Goal: Task Accomplishment & Management: Manage account settings

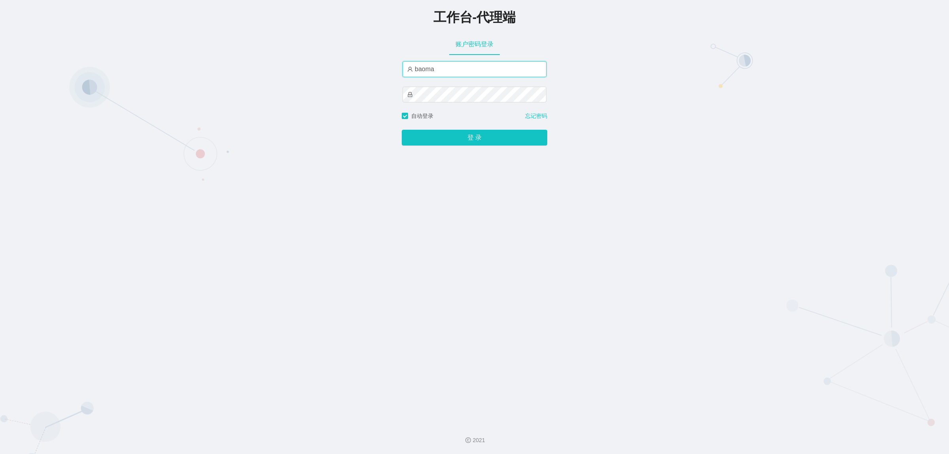
click at [448, 69] on input "baoma" at bounding box center [475, 69] width 144 height 16
type input "damao"
click at [459, 140] on button "登 录" at bounding box center [475, 138] width 146 height 16
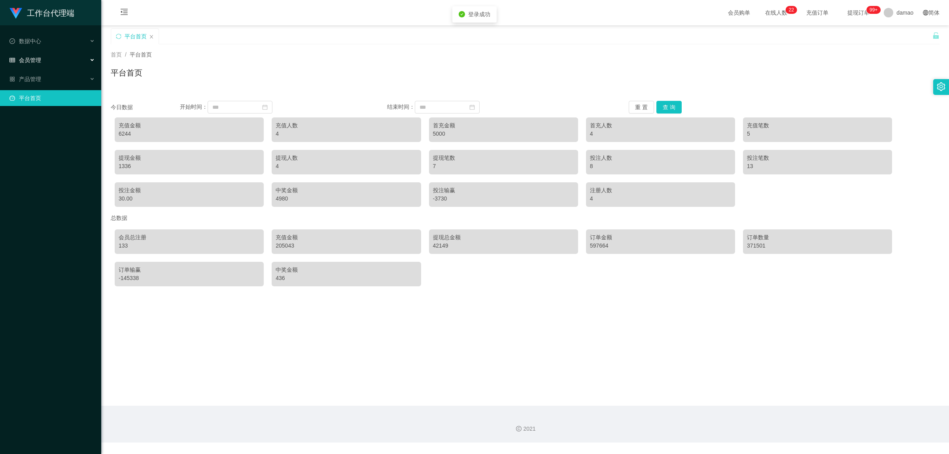
click at [32, 58] on span "会员管理" at bounding box center [25, 60] width 32 height 6
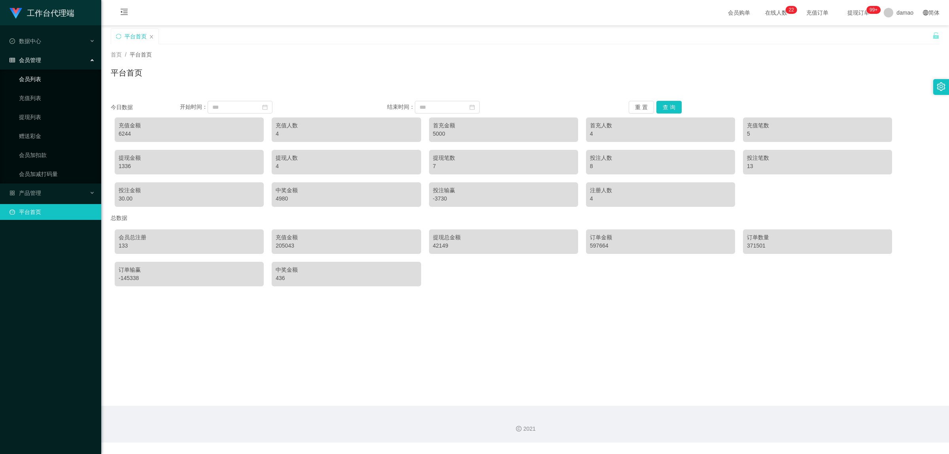
click at [36, 78] on link "会员列表" at bounding box center [57, 79] width 76 height 16
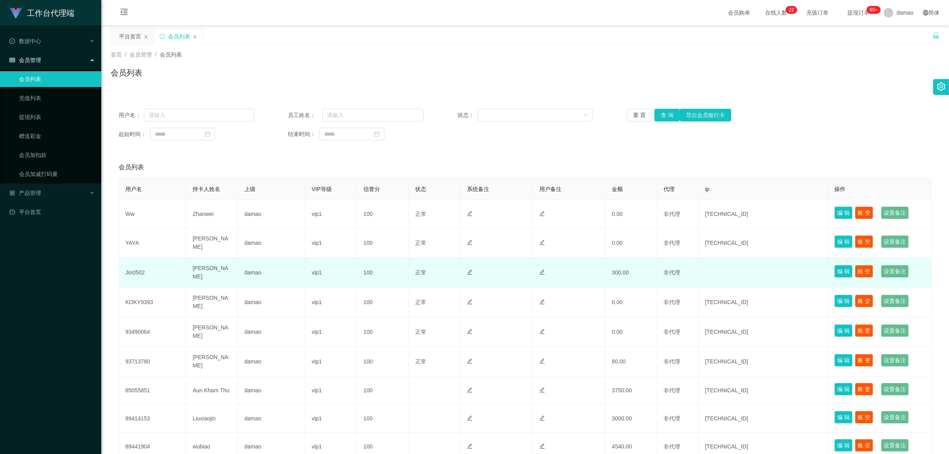
click at [136, 270] on td "Jin0502" at bounding box center [152, 273] width 67 height 30
copy td "Jin0502"
click at [838, 268] on button "编 辑" at bounding box center [844, 271] width 18 height 13
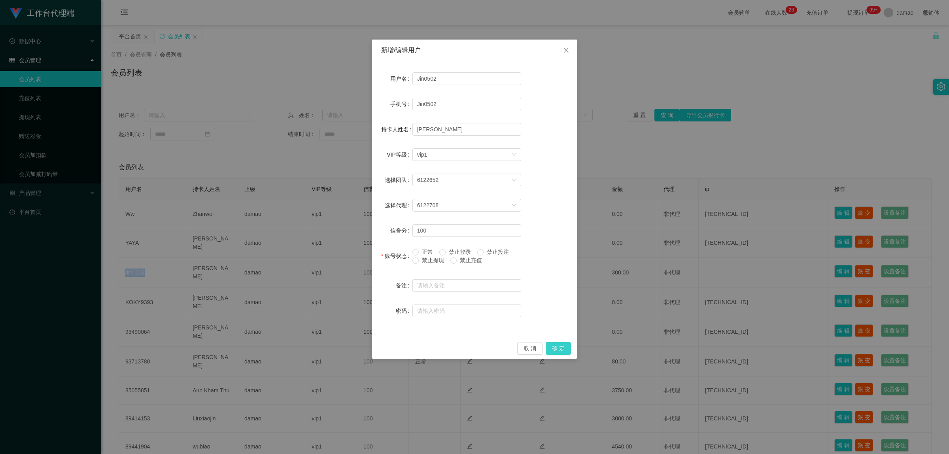
click at [554, 349] on button "确 定" at bounding box center [558, 348] width 25 height 13
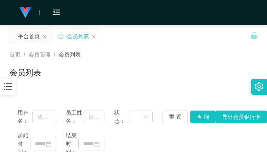
click at [201, 49] on div "首页 / 会员管理 / 会员列表 / 会员列表" at bounding box center [133, 67] width 267 height 47
click at [198, 46] on div "首页 / 会员管理 / 会员列表 / 会员列表" at bounding box center [133, 67] width 267 height 47
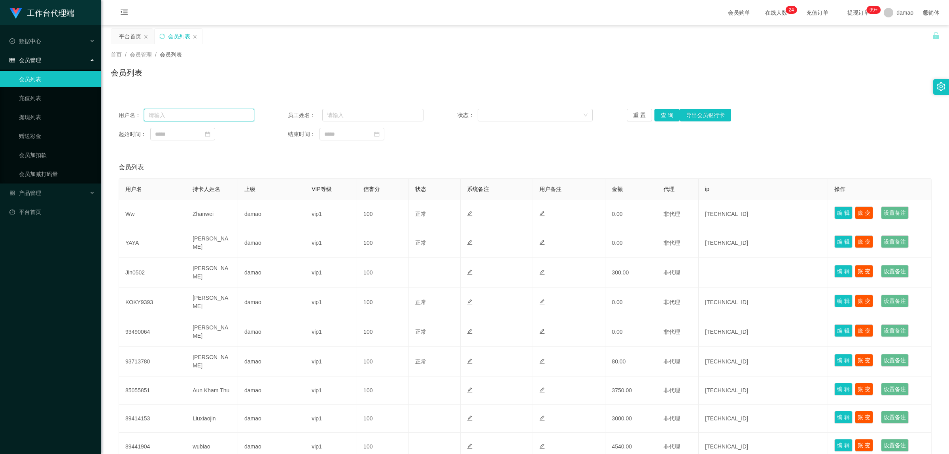
click at [181, 117] on input "text" at bounding box center [199, 115] width 110 height 13
paste input "Jin0502"
type input "Jin0502"
click at [660, 115] on button "查 询" at bounding box center [667, 115] width 25 height 13
